Goal: Information Seeking & Learning: Understand process/instructions

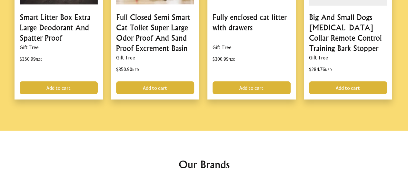
scroll to position [988, 0]
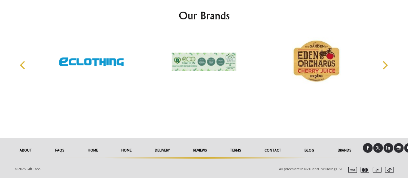
click at [161, 147] on link "delivery" at bounding box center [162, 150] width 38 height 14
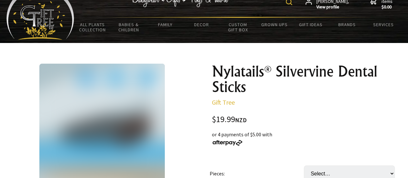
scroll to position [20, 0]
